Goal: Information Seeking & Learning: Learn about a topic

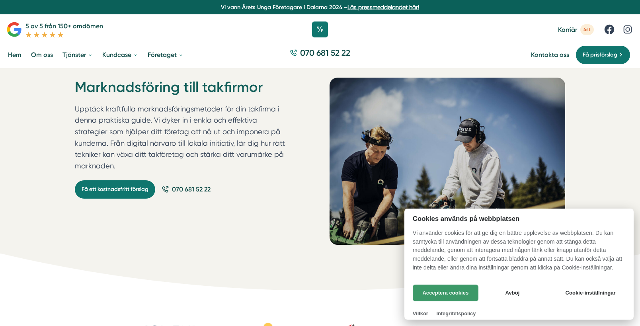
click at [442, 294] on button "Acceptera cookies" at bounding box center [446, 292] width 66 height 17
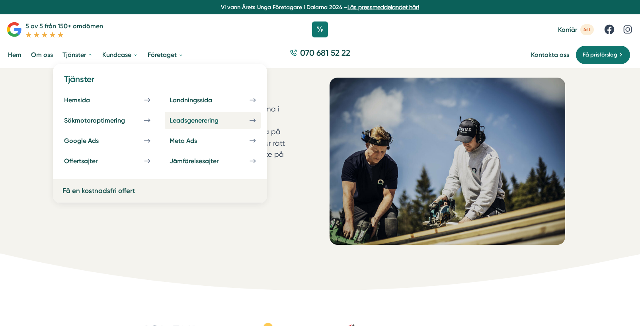
click at [249, 121] on icon at bounding box center [252, 120] width 6 height 7
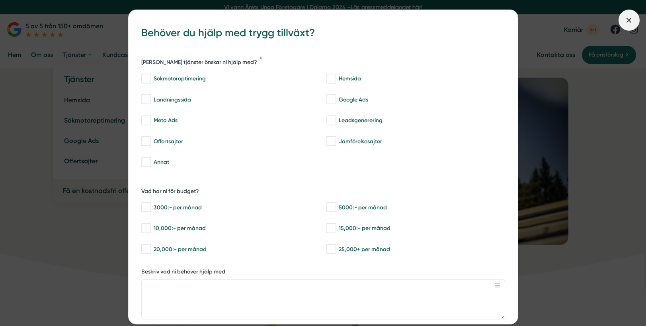
click at [635, 14] on span at bounding box center [628, 20] width 21 height 21
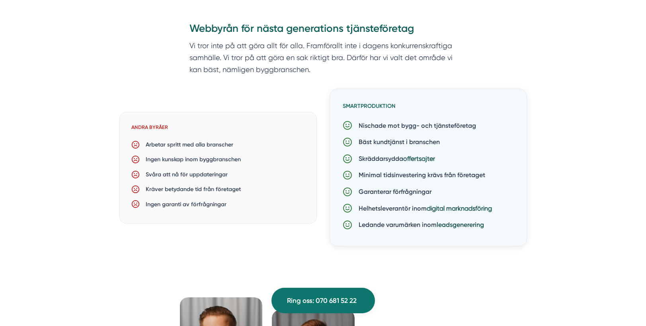
scroll to position [2307, 0]
